Goal: Navigation & Orientation: Find specific page/section

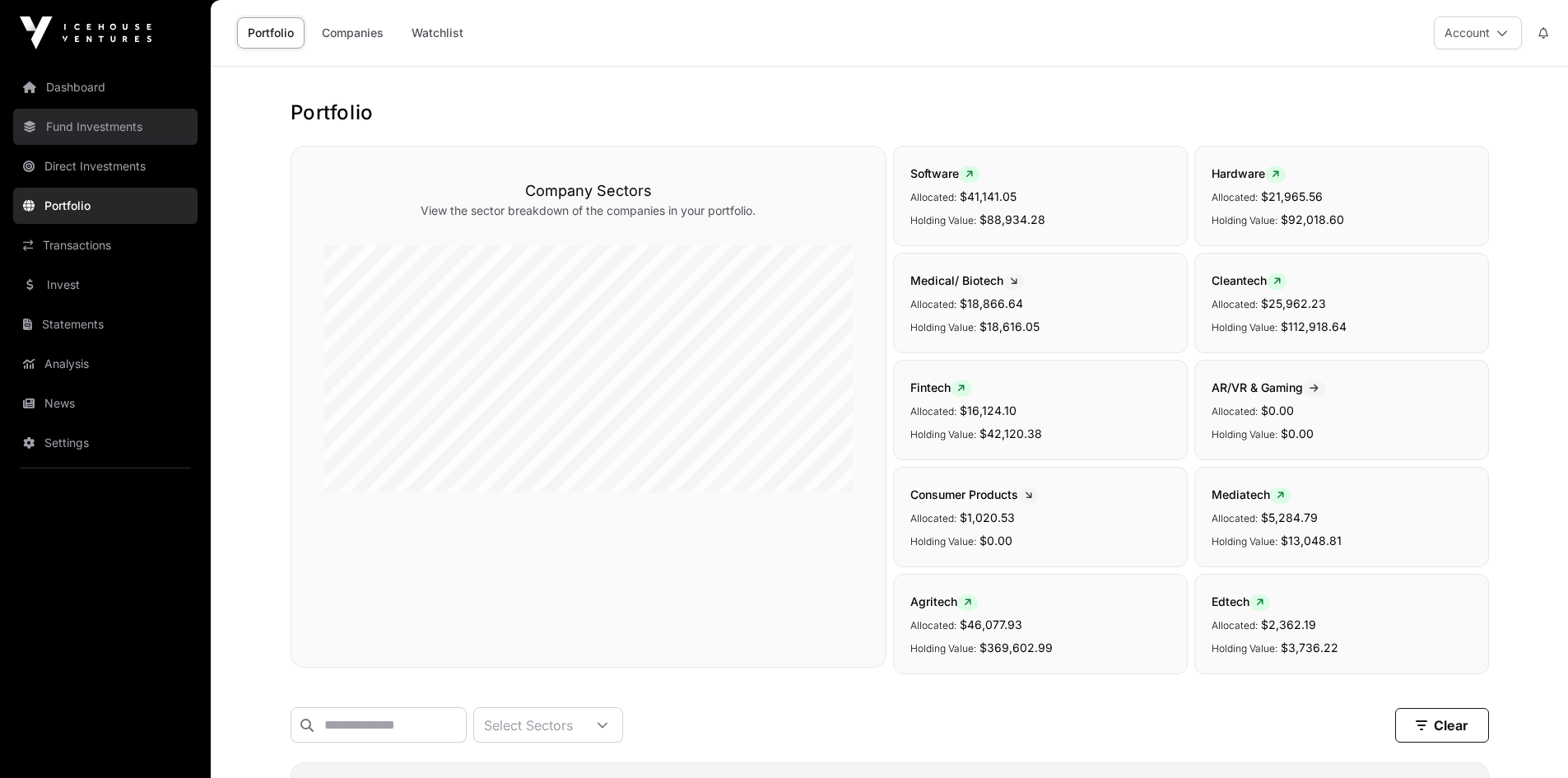
click at [107, 124] on link "Fund Investments" at bounding box center [105, 127] width 185 height 36
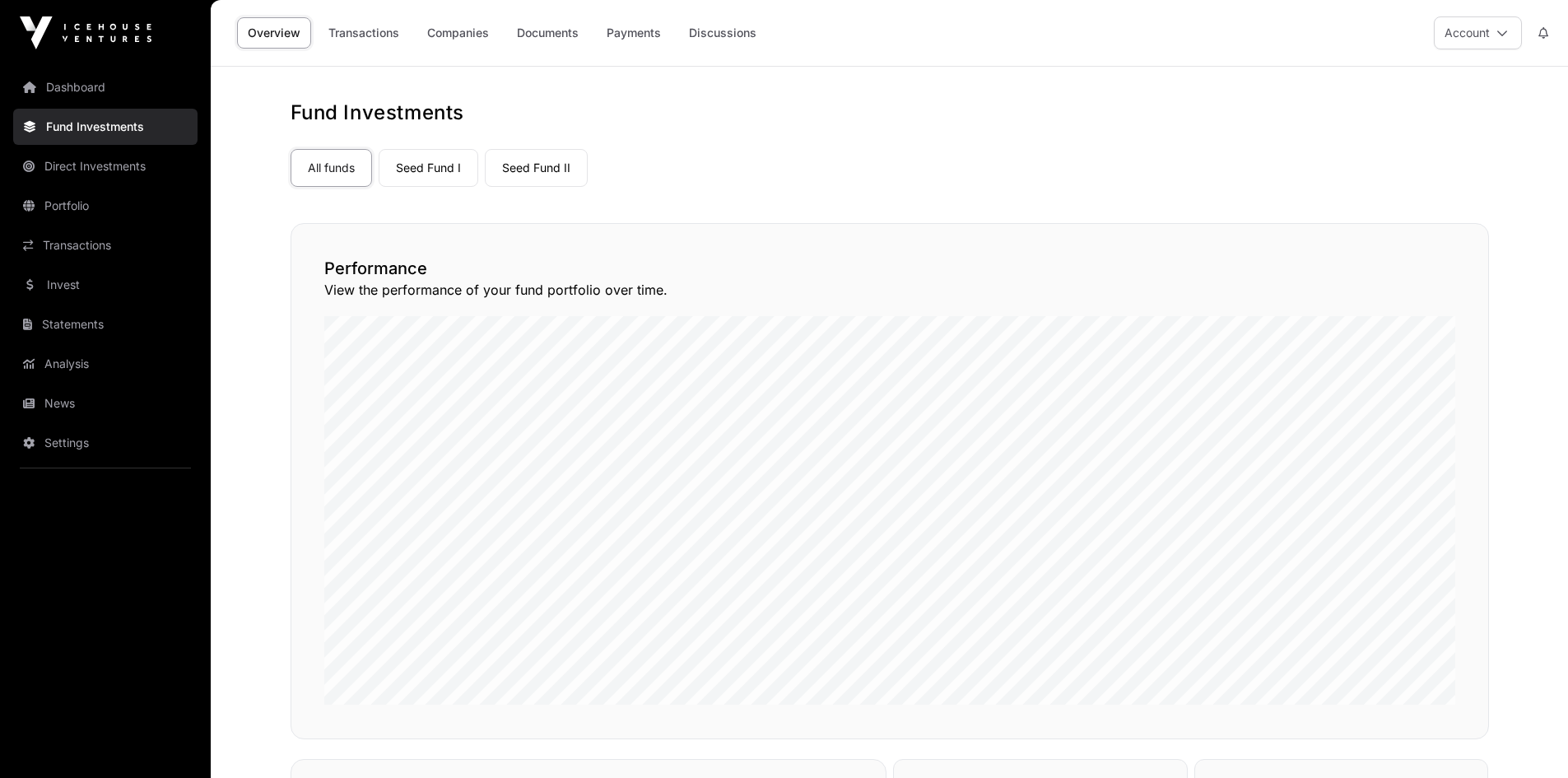
click at [76, 86] on link "Dashboard" at bounding box center [105, 87] width 185 height 36
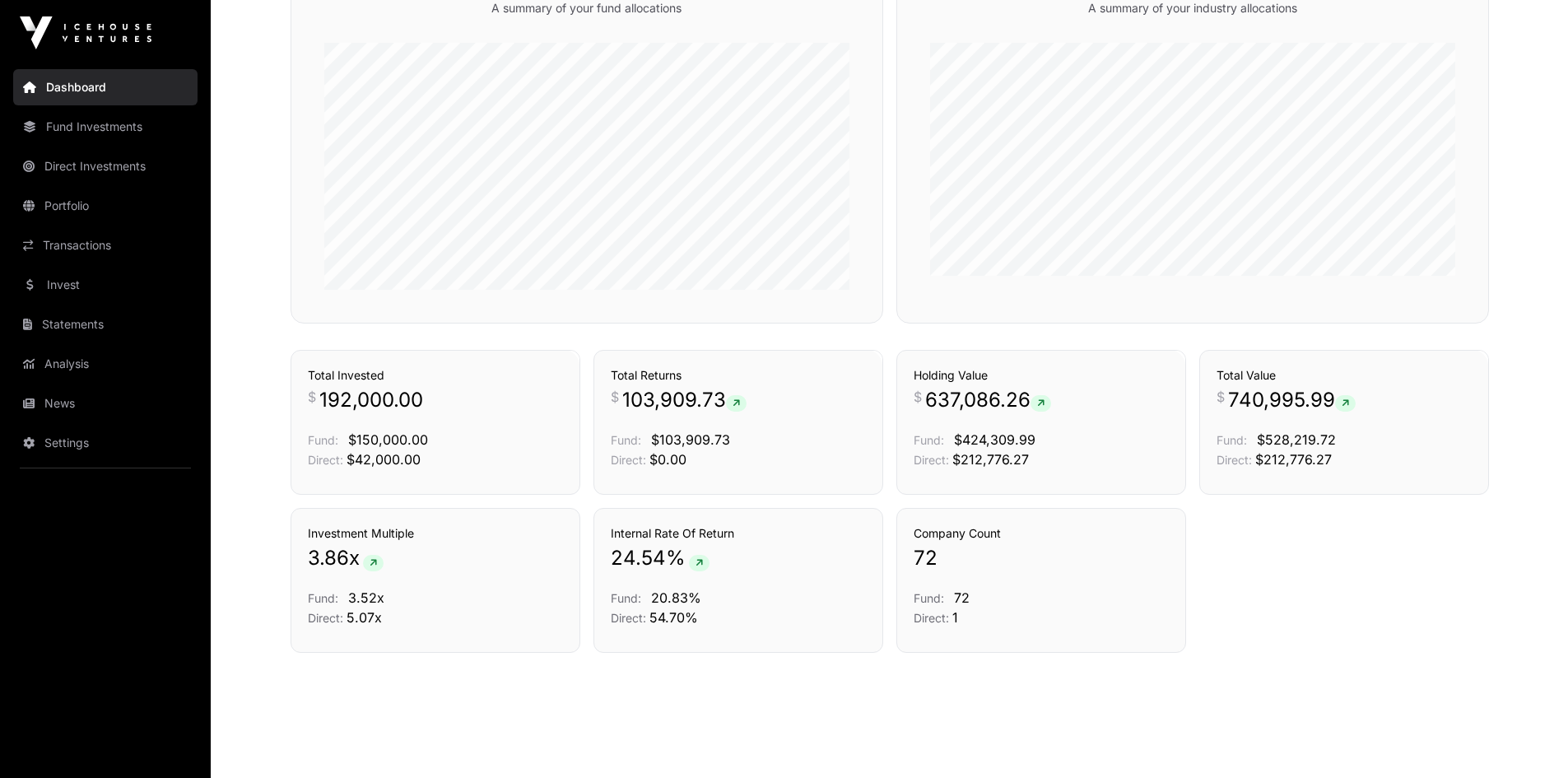
scroll to position [1025, 0]
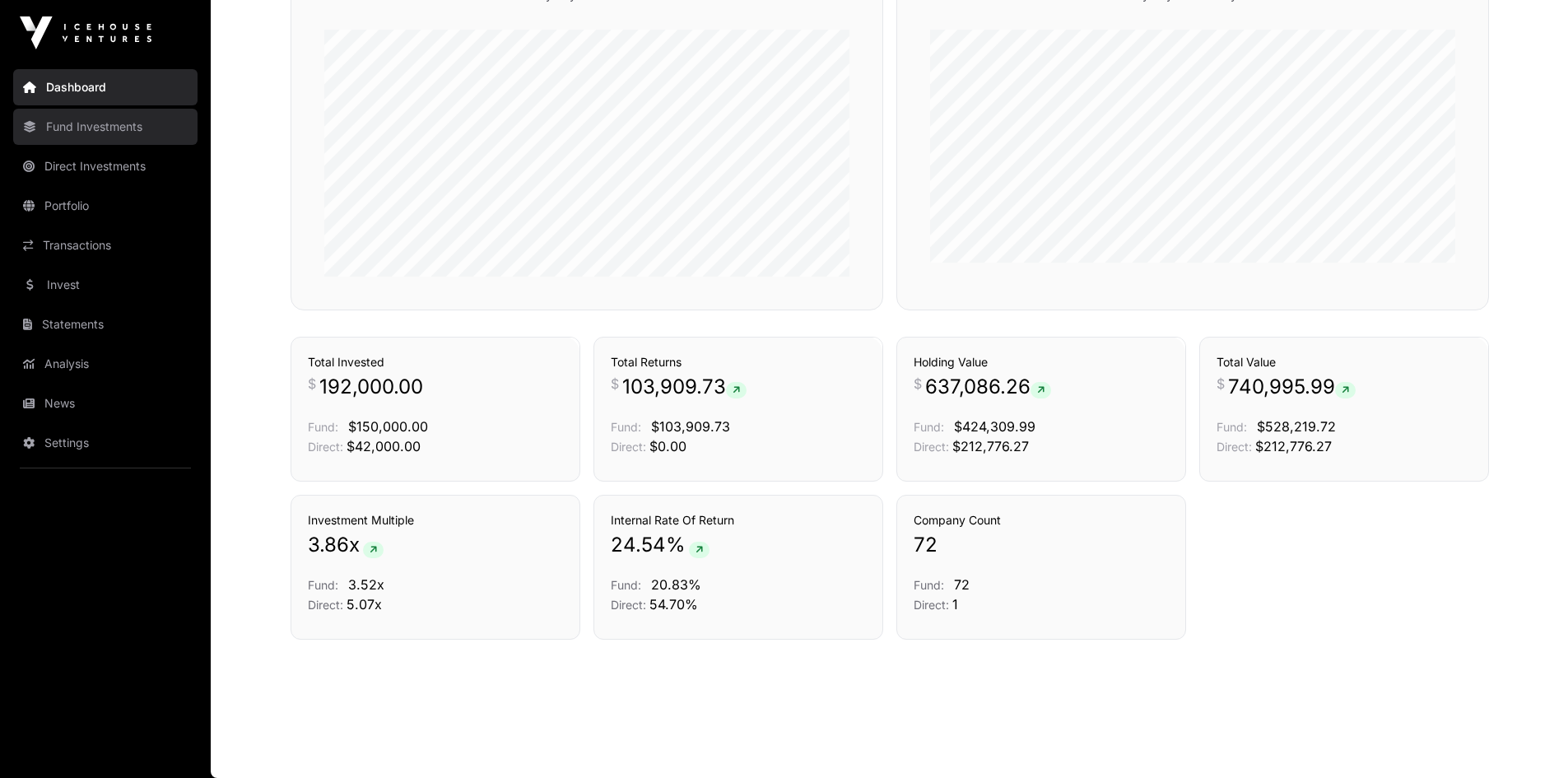
click at [108, 122] on link "Fund Investments" at bounding box center [105, 127] width 185 height 36
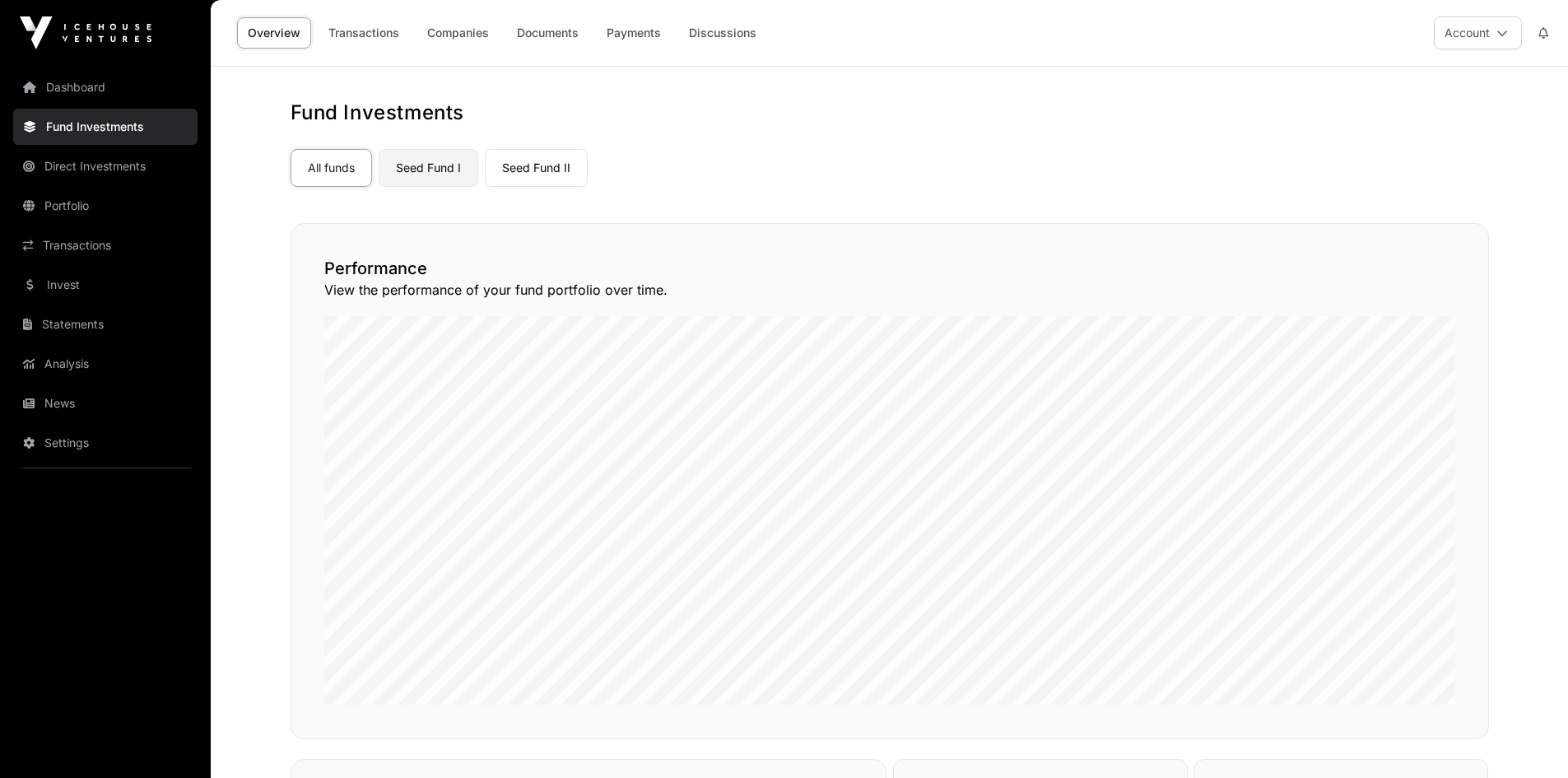
click at [409, 161] on link "Seed Fund I" at bounding box center [428, 168] width 100 height 38
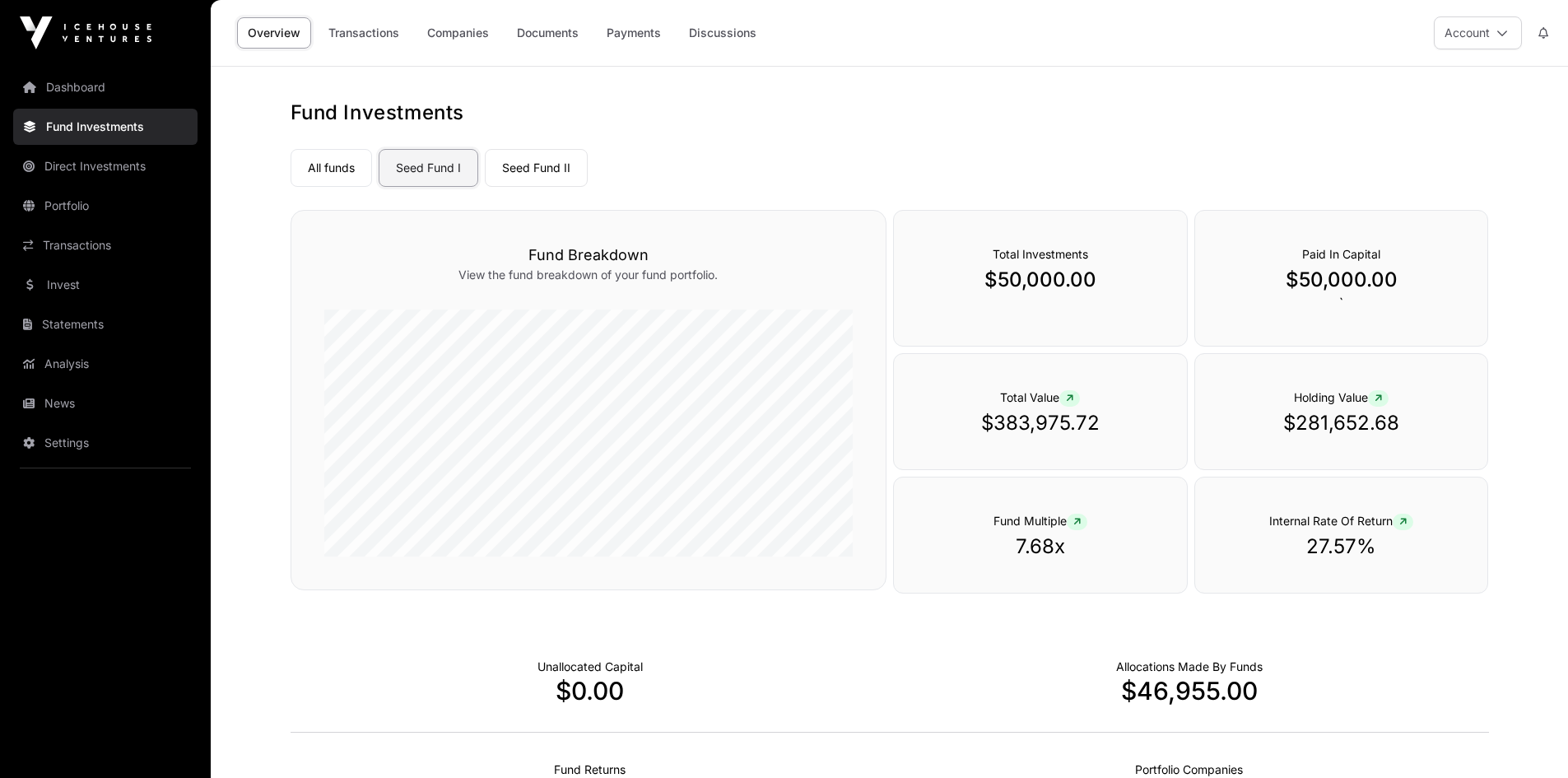
click at [437, 163] on link "Seed Fund I" at bounding box center [428, 168] width 100 height 38
click at [134, 168] on link "Direct Investments" at bounding box center [105, 166] width 185 height 36
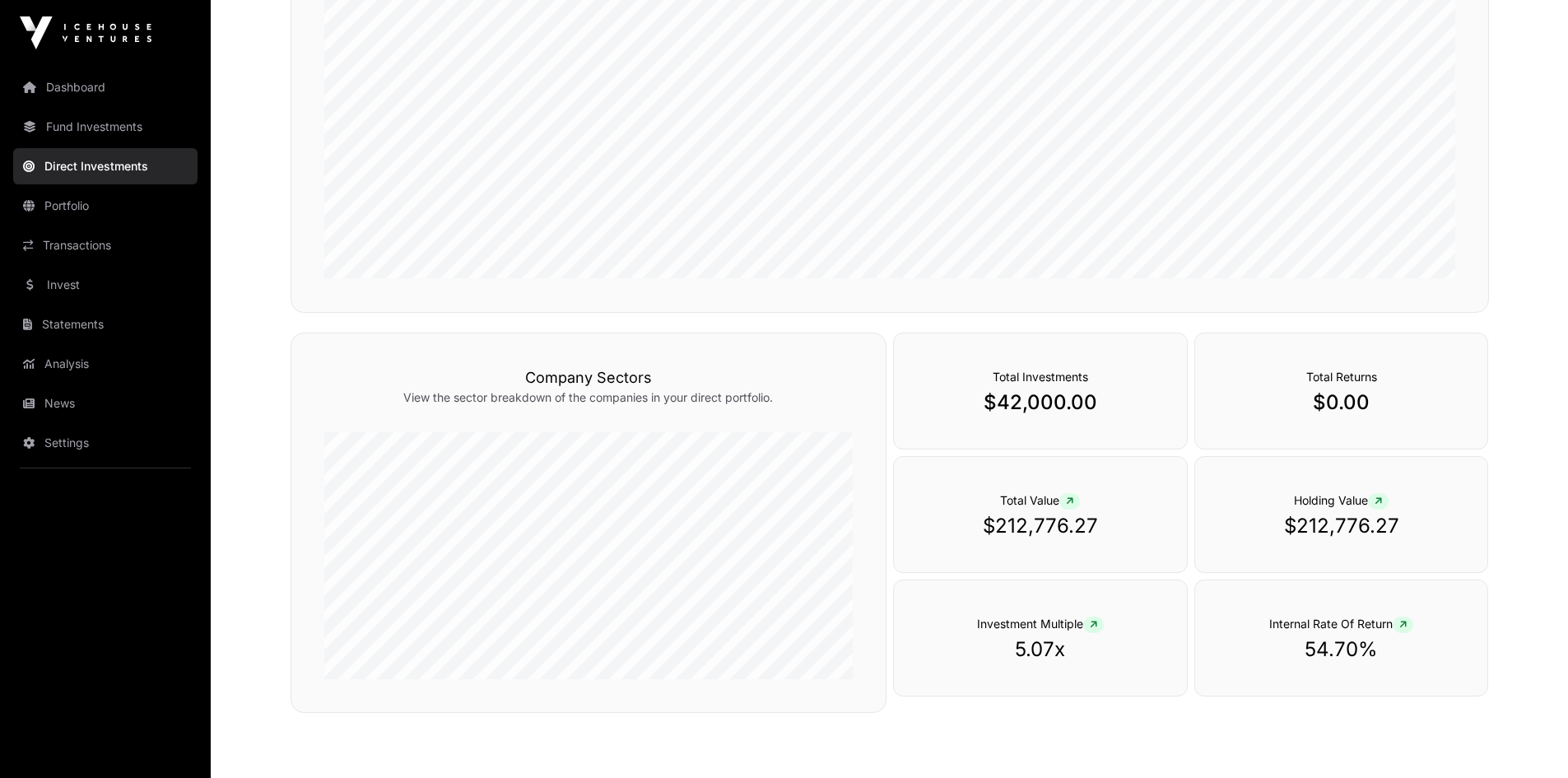
scroll to position [116, 0]
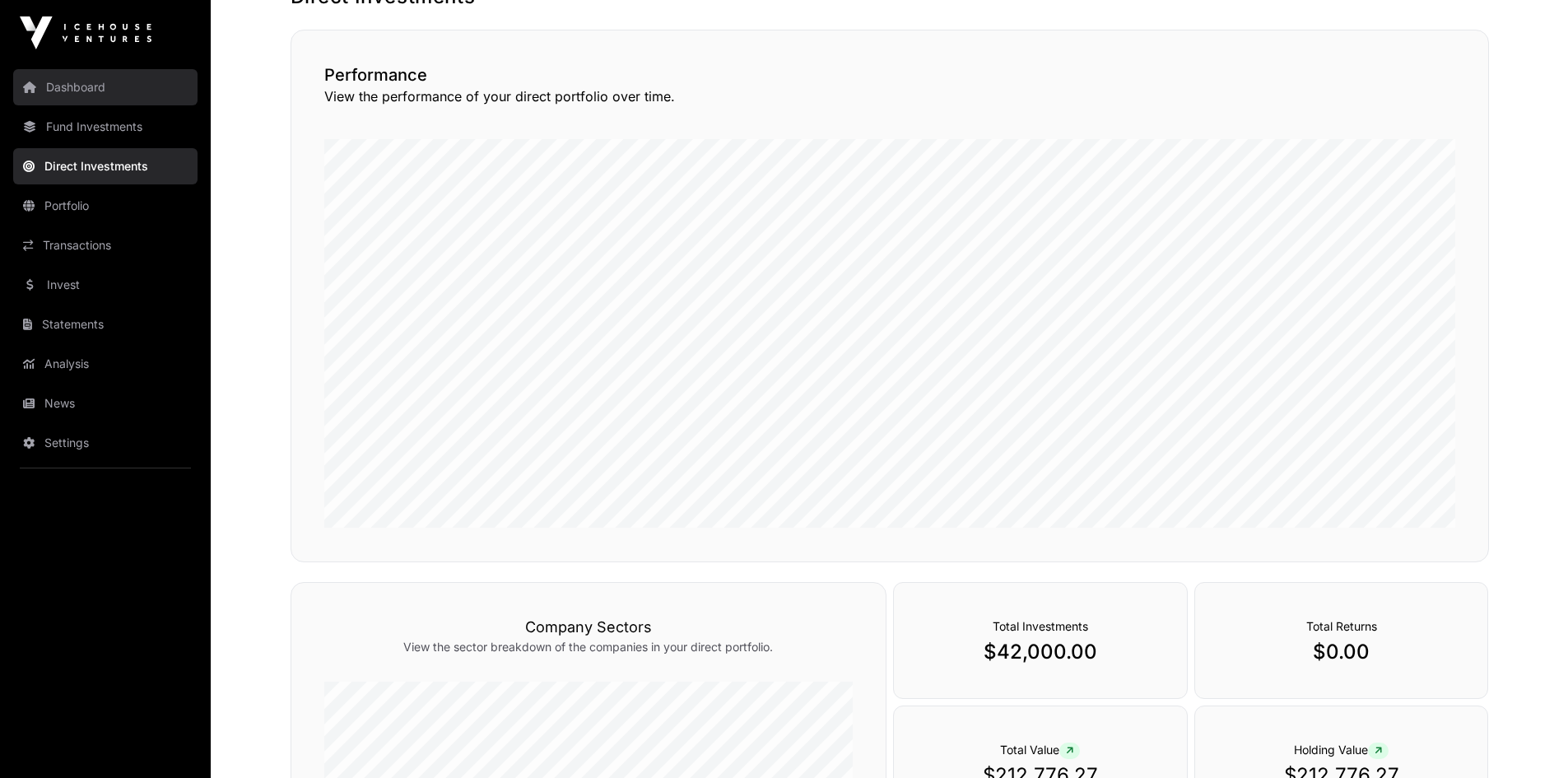
click at [85, 88] on link "Dashboard" at bounding box center [105, 87] width 185 height 36
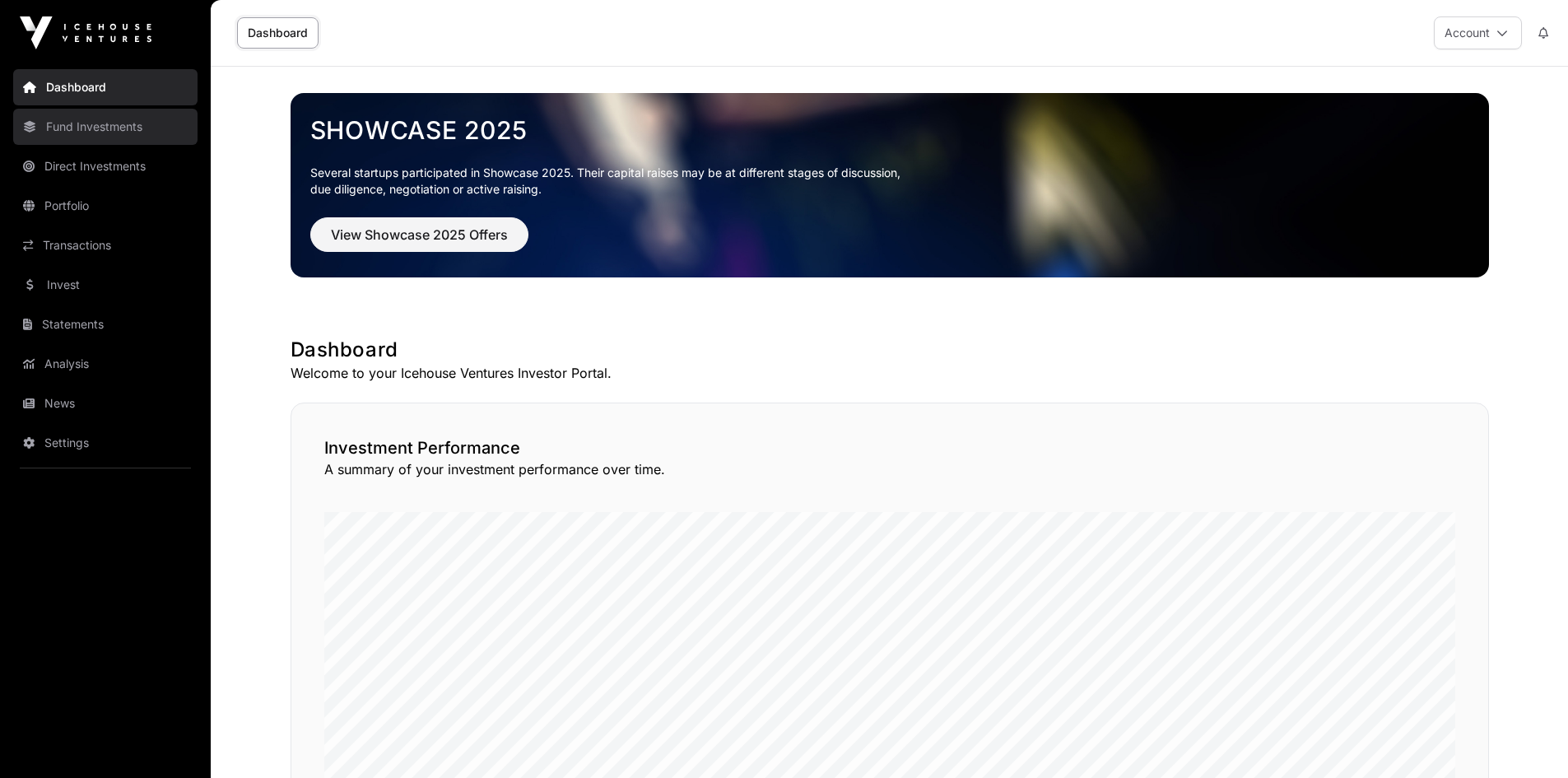
click at [136, 124] on link "Fund Investments" at bounding box center [105, 127] width 185 height 36
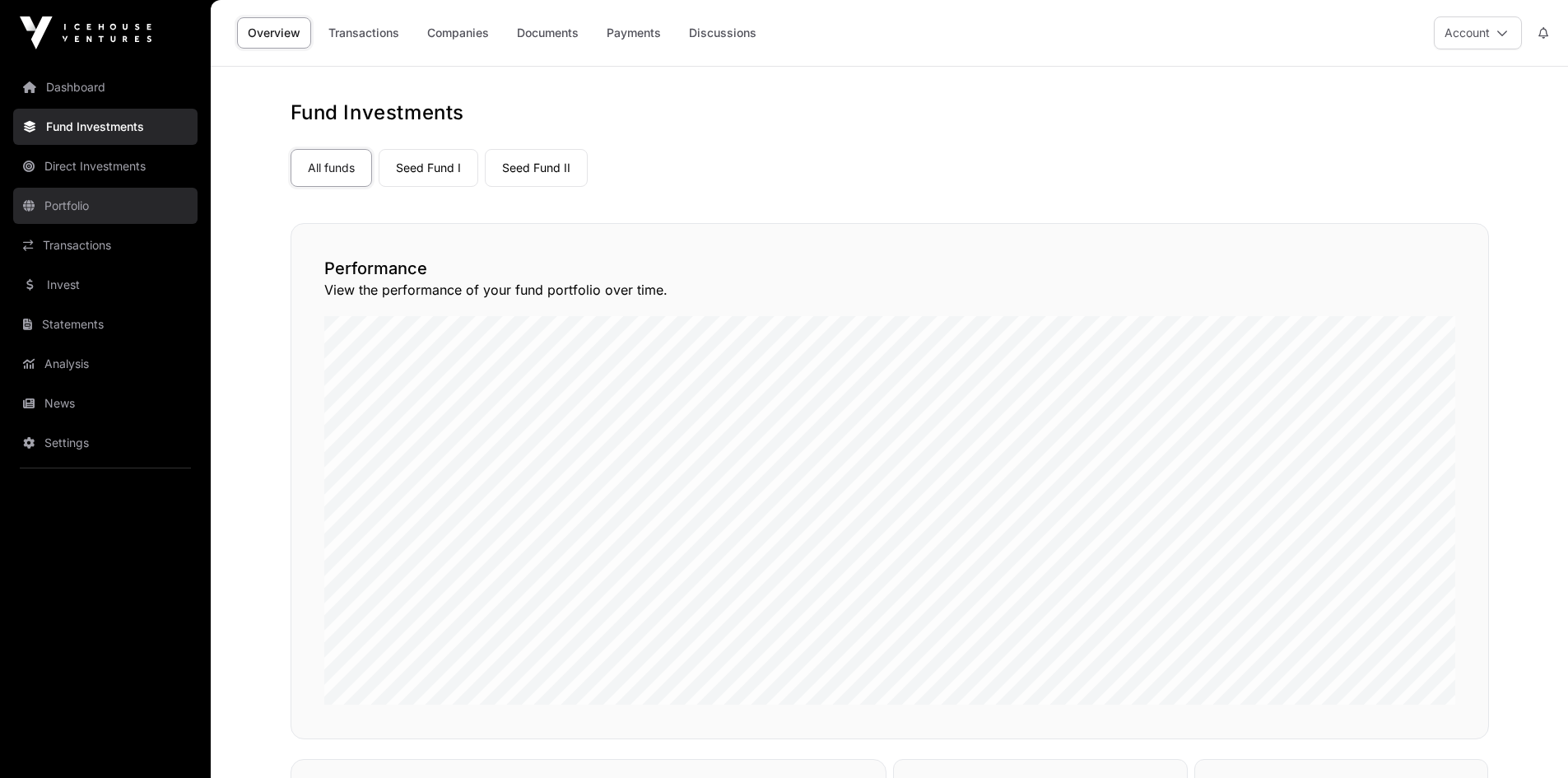
click at [74, 200] on link "Portfolio" at bounding box center [105, 205] width 185 height 36
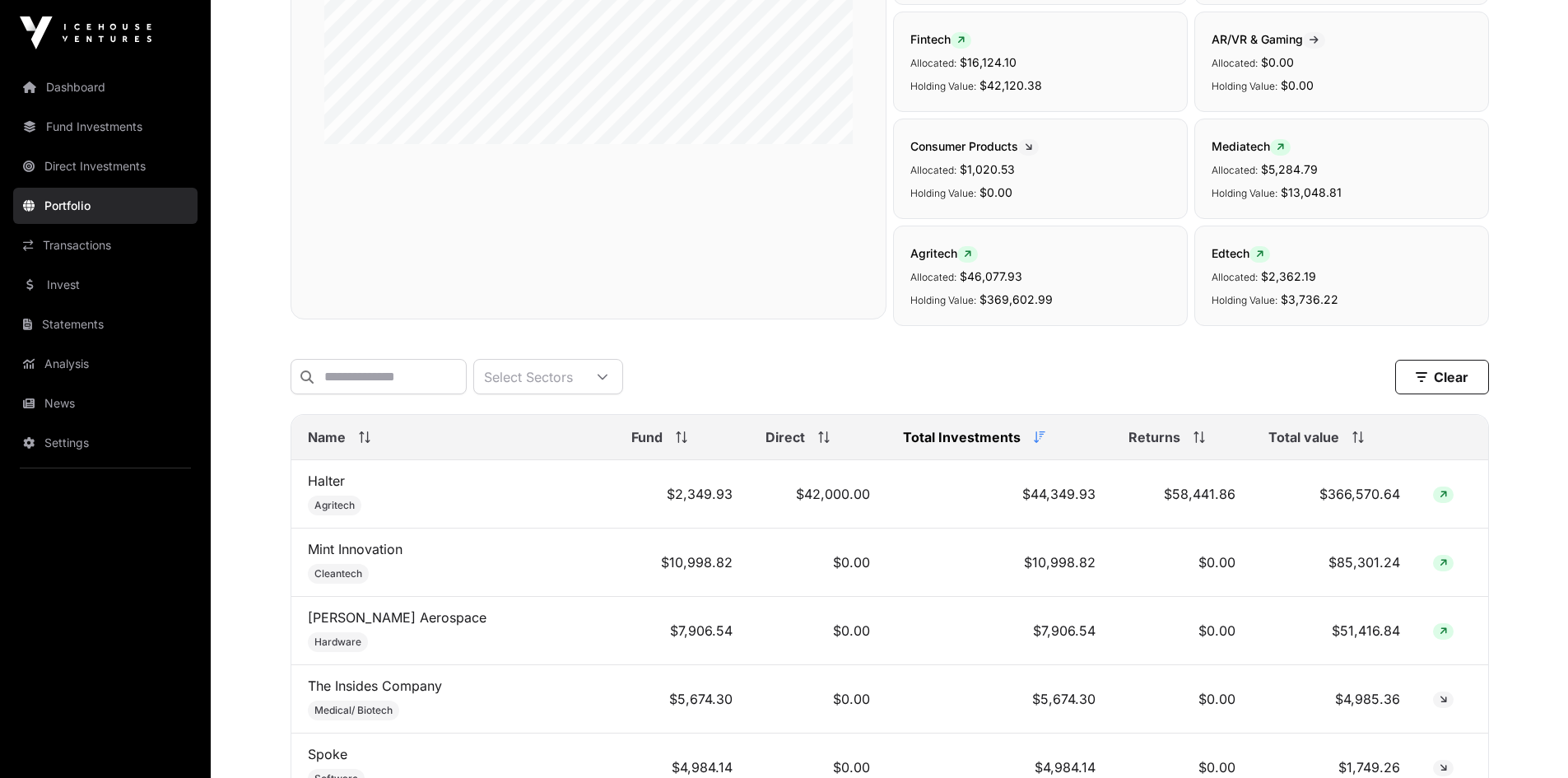
scroll to position [329, 0]
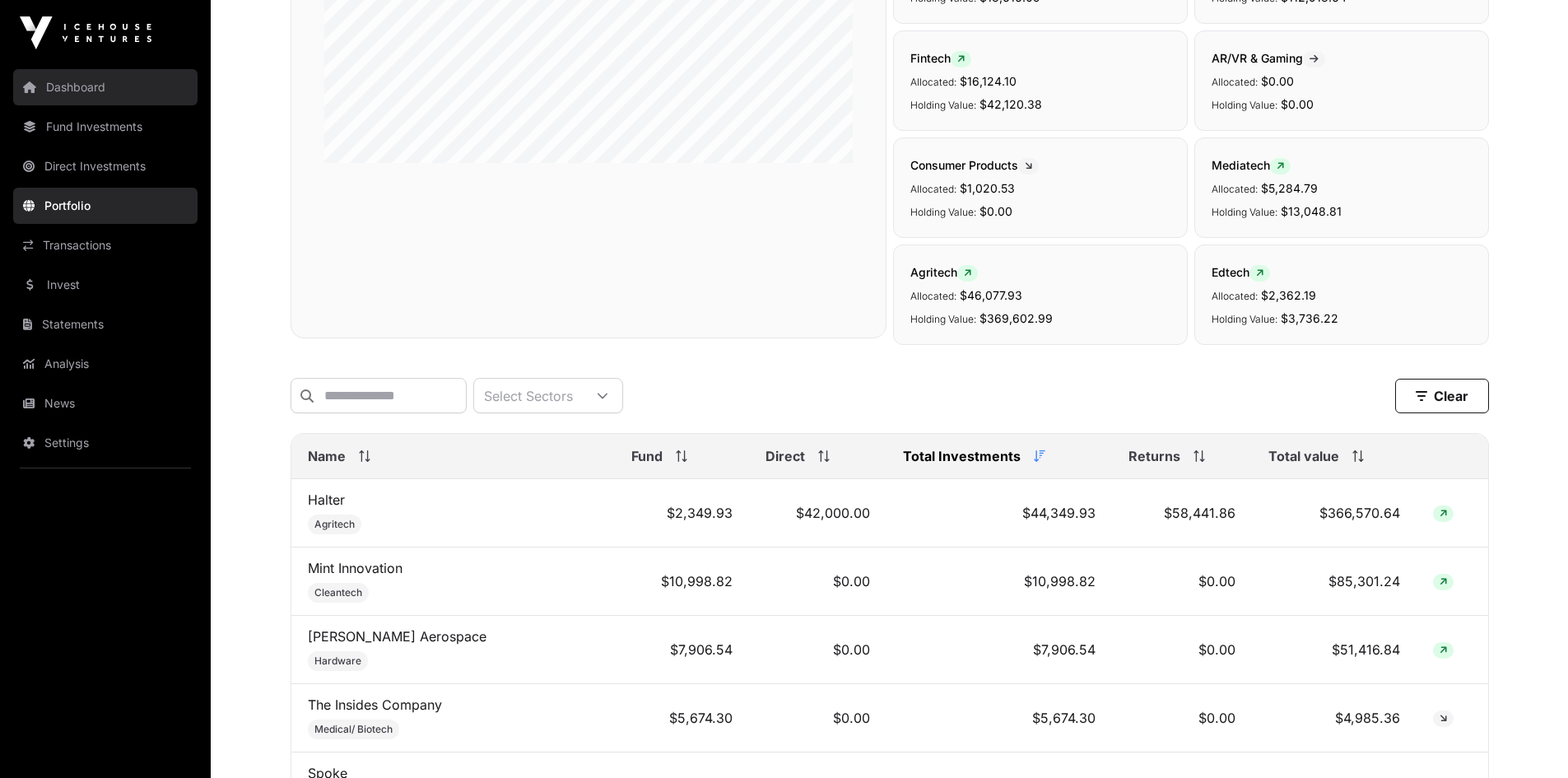
click at [107, 81] on link "Dashboard" at bounding box center [105, 87] width 185 height 36
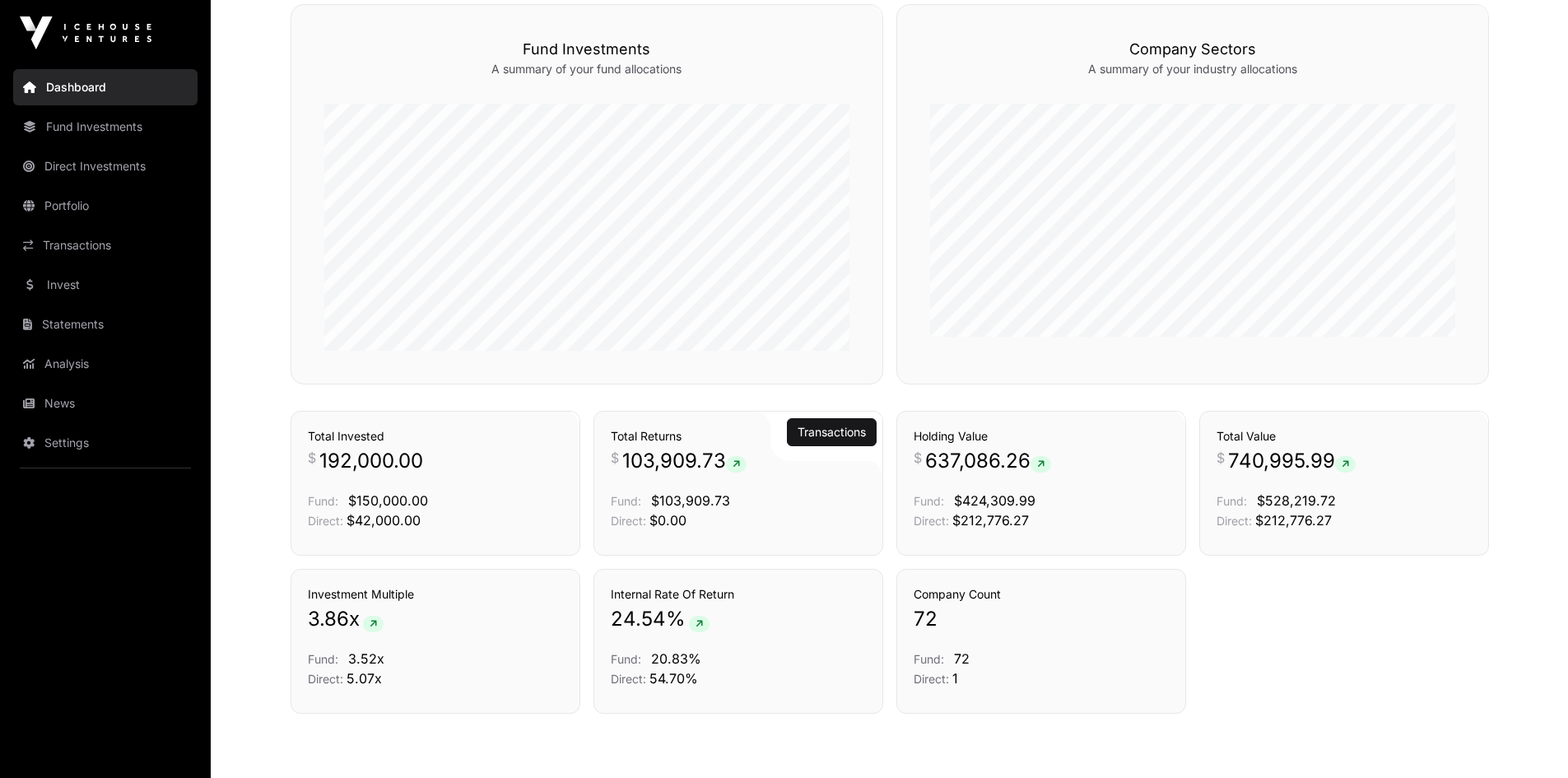
scroll to position [988, 0]
